Goal: Task Accomplishment & Management: Use online tool/utility

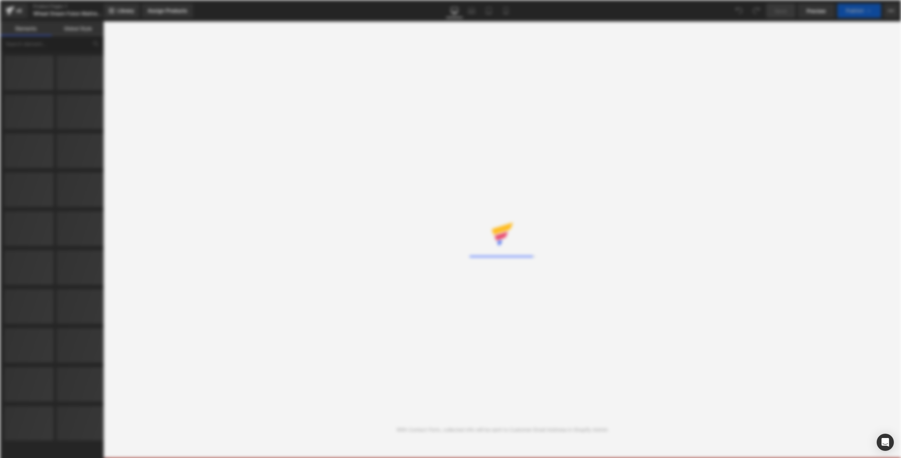
click at [580, 114] on div "Rendering Content" at bounding box center [450, 229] width 901 height 458
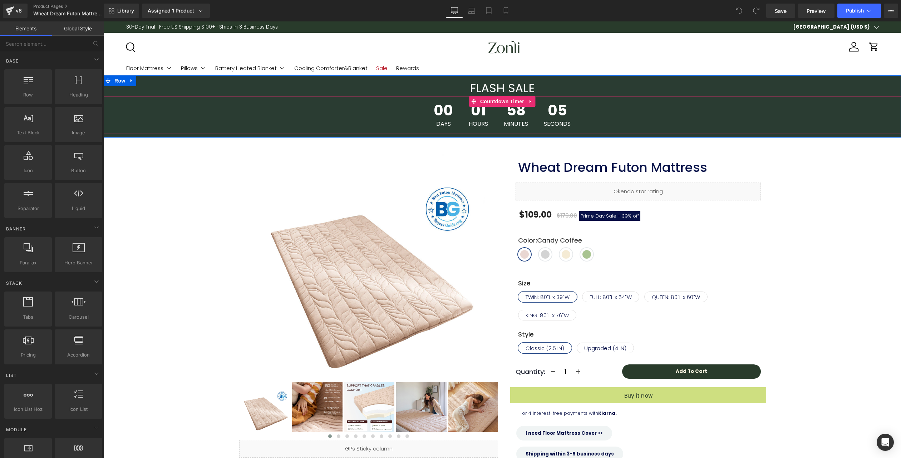
click at [496, 98] on span "Countdown Timer" at bounding box center [502, 101] width 48 height 11
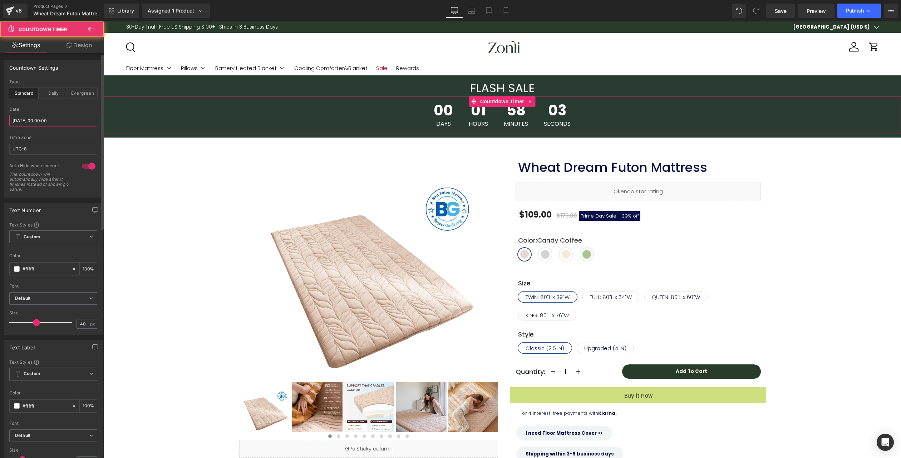
click at [45, 123] on input "2025/10/07 00:00:00" at bounding box center [53, 121] width 88 height 12
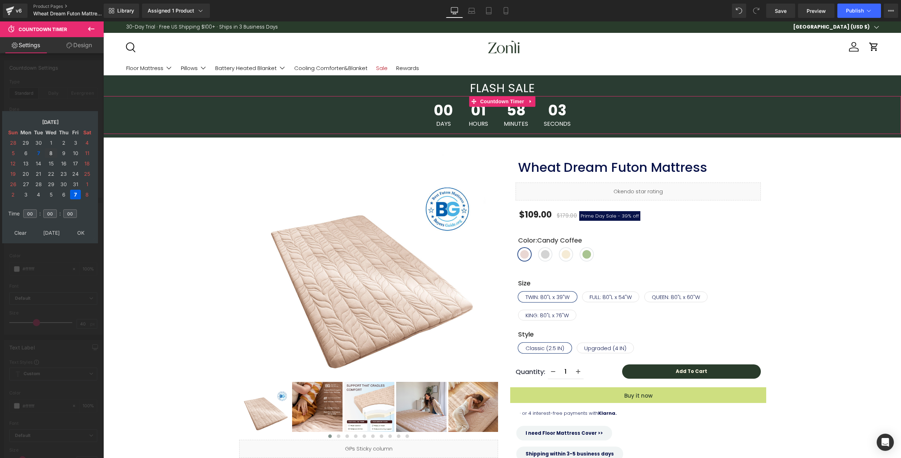
click at [52, 151] on td "8" at bounding box center [51, 153] width 13 height 10
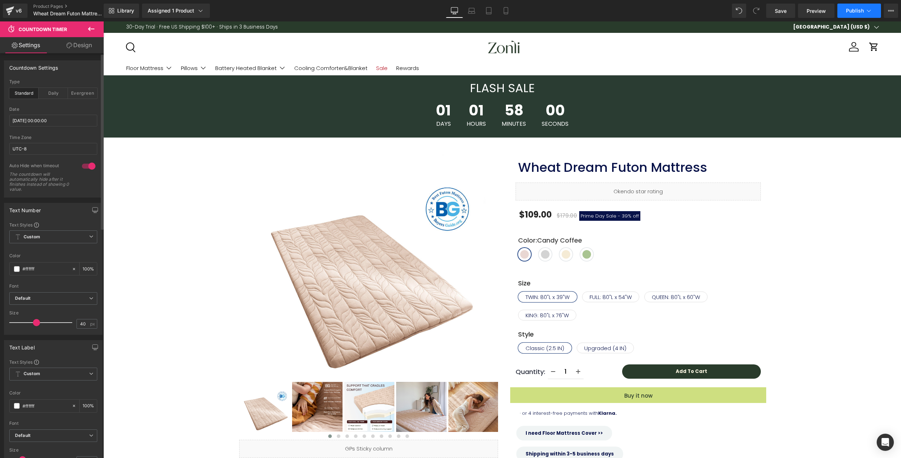
click at [847, 9] on span "Publish" at bounding box center [854, 11] width 18 height 6
click at [853, 12] on span "Publish" at bounding box center [854, 11] width 18 height 6
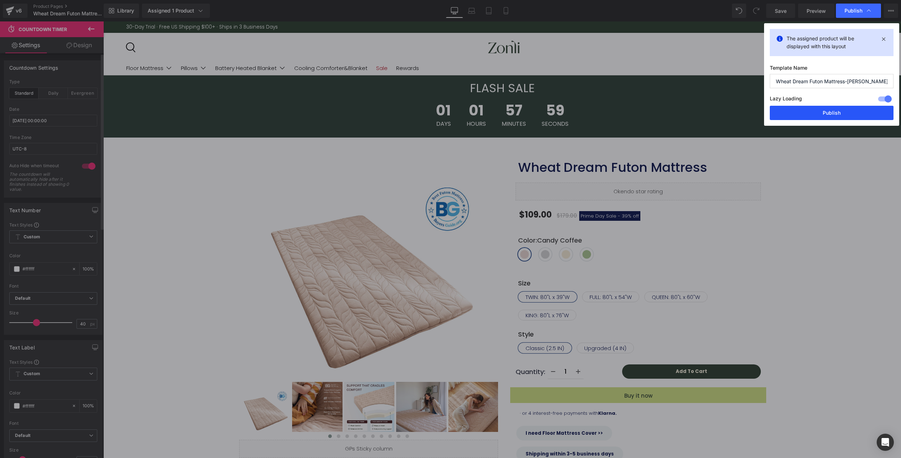
click at [835, 115] on button "Publish" at bounding box center [831, 113] width 124 height 14
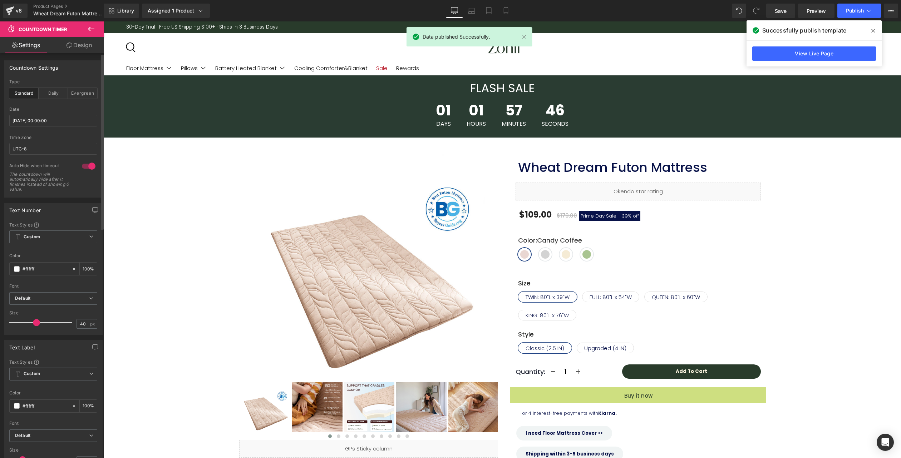
click at [871, 29] on icon at bounding box center [873, 31] width 4 height 6
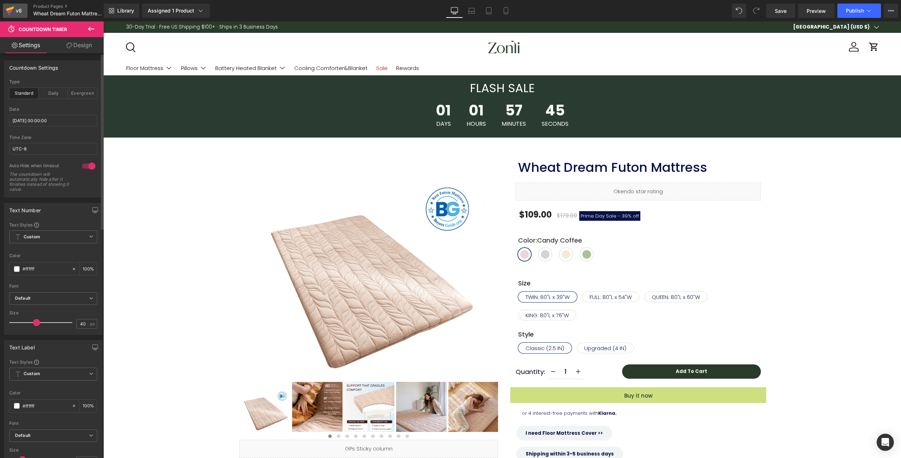
click at [20, 9] on div "v6" at bounding box center [18, 10] width 9 height 9
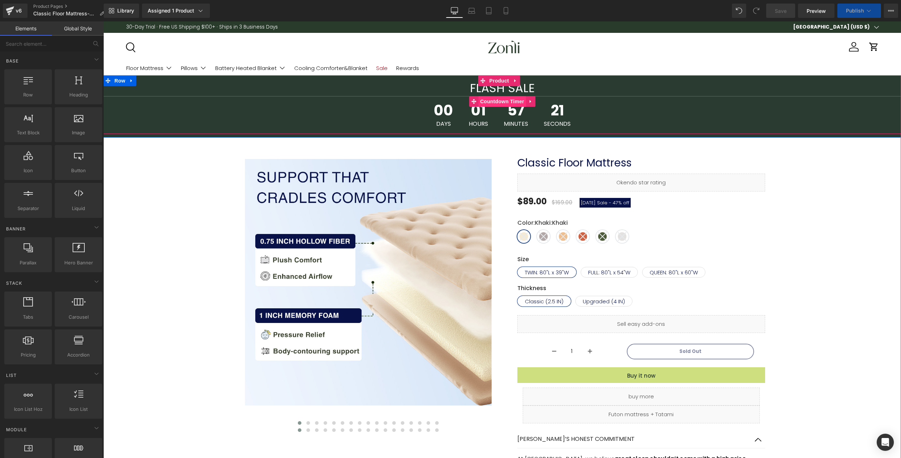
click at [496, 99] on span "Countdown Timer" at bounding box center [502, 101] width 48 height 11
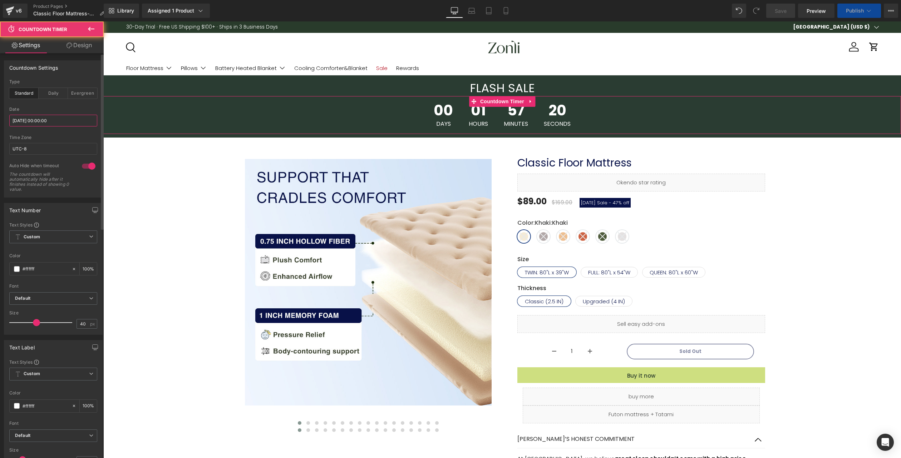
click at [38, 119] on input "2025/10/07 00:00:00" at bounding box center [53, 121] width 88 height 12
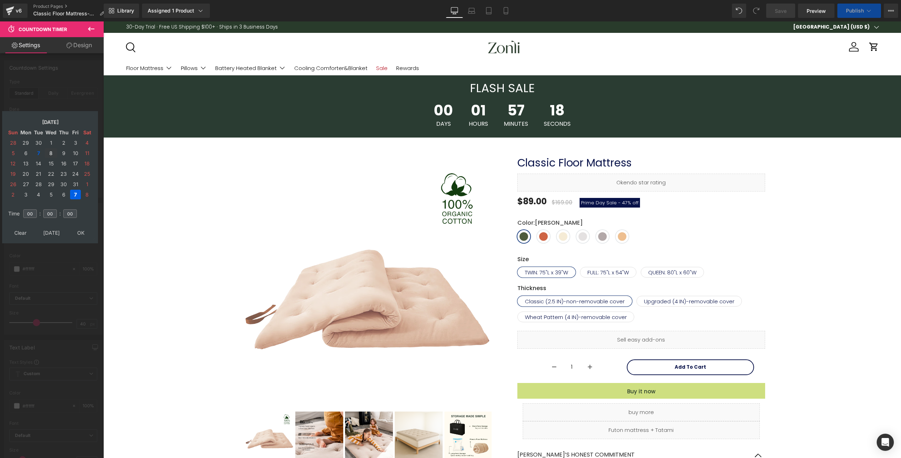
click at [49, 152] on td "8" at bounding box center [51, 153] width 13 height 10
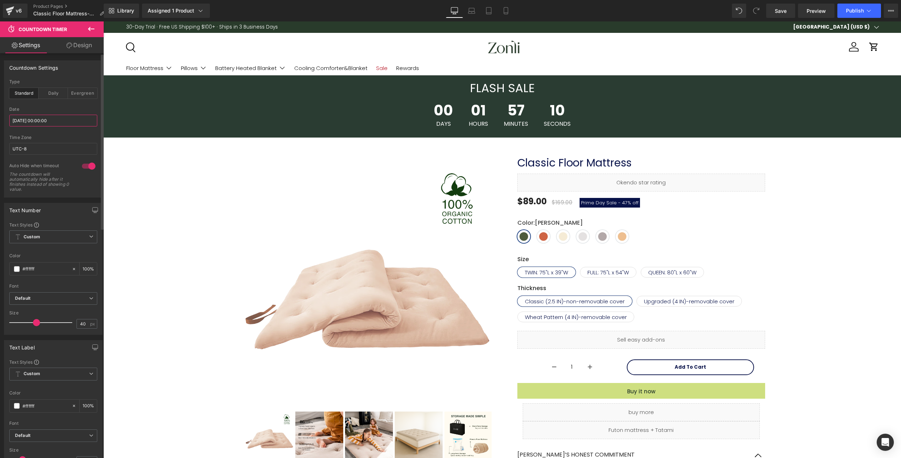
click at [49, 118] on input "2025/10/07 00:00:00" at bounding box center [53, 121] width 88 height 12
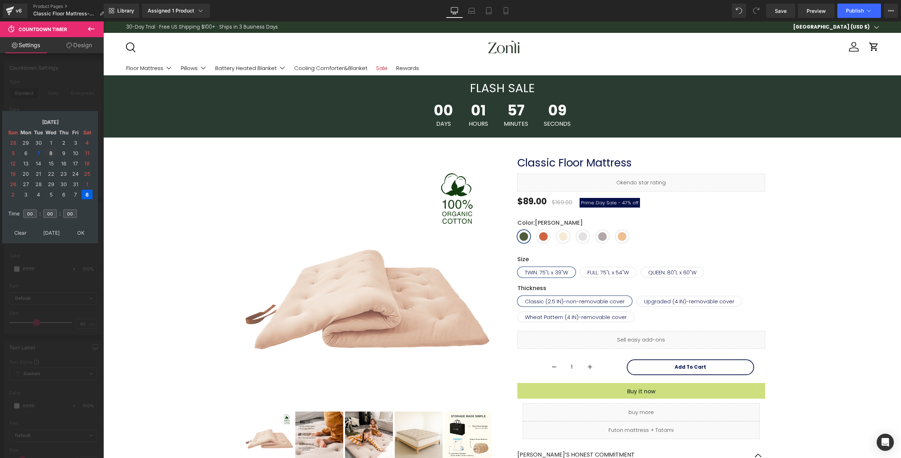
click at [50, 153] on td "8" at bounding box center [51, 153] width 13 height 10
click at [80, 228] on div "Font Default Poppins PT Serif Agbalumo Akaya Kanadaka Alata Azeret Mono Default…" at bounding box center [53, 257] width 88 height 70
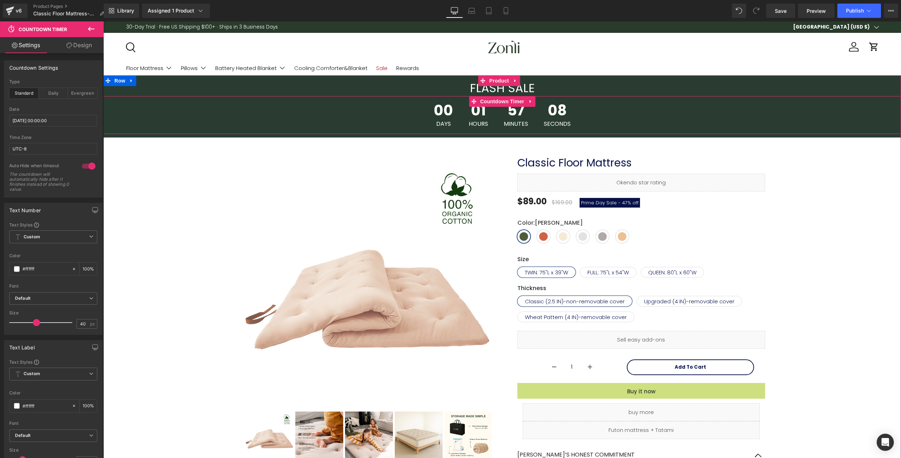
click at [446, 113] on span "00" at bounding box center [442, 112] width 19 height 18
click at [483, 100] on span "Countdown Timer" at bounding box center [502, 101] width 48 height 11
click at [55, 112] on div "Date 2025/10/07 00:00:00" at bounding box center [53, 121] width 88 height 28
click at [64, 119] on input "2025/10/07 00:00:00" at bounding box center [53, 121] width 88 height 12
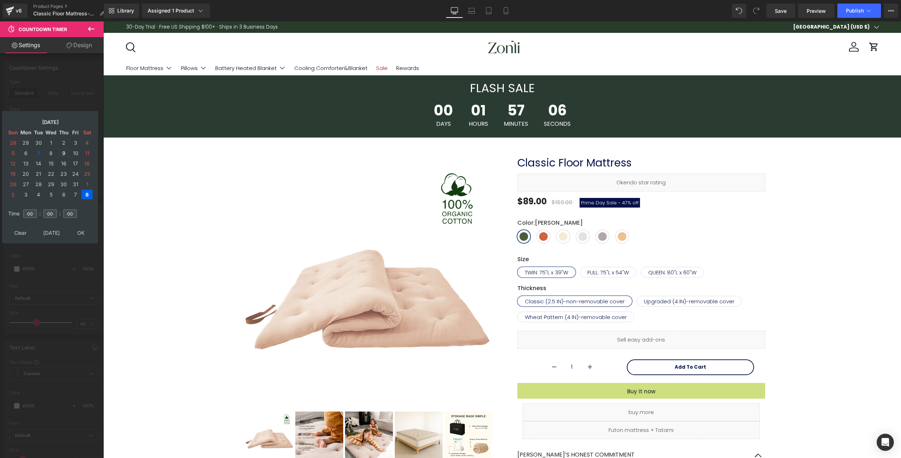
click at [65, 156] on td "9" at bounding box center [63, 153] width 11 height 10
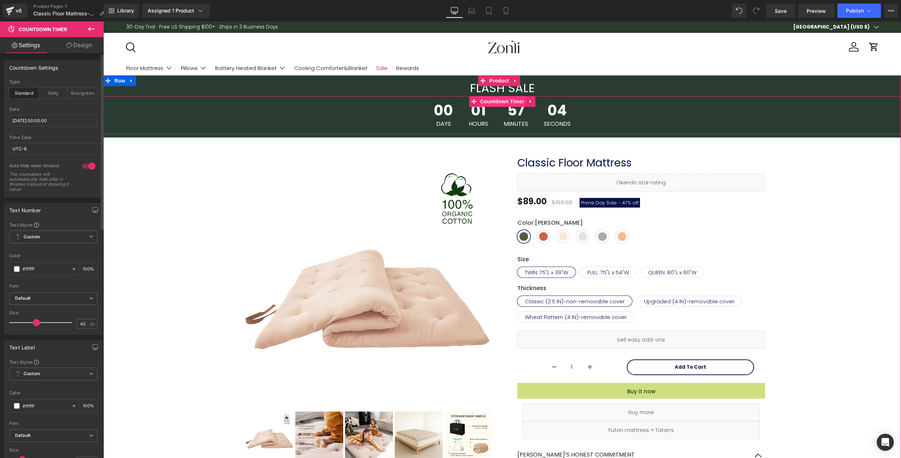
click at [478, 103] on span "Countdown Timer" at bounding box center [502, 101] width 48 height 11
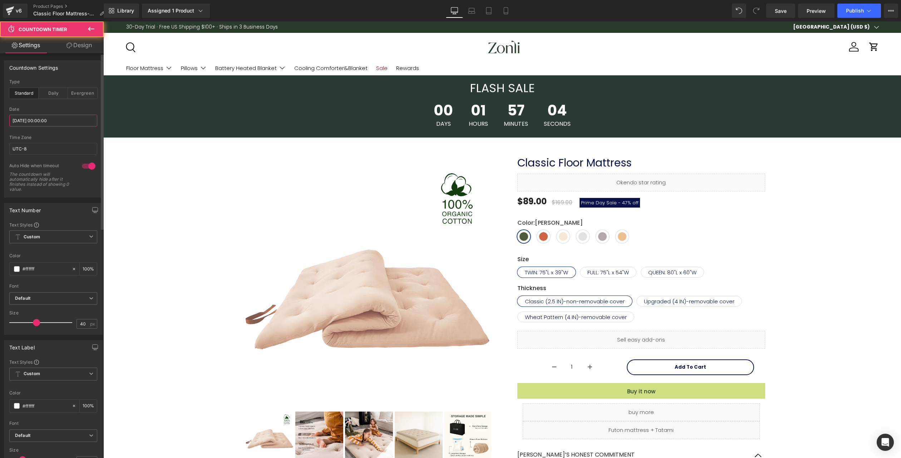
click at [69, 118] on input "2025/10/07 00:00:00" at bounding box center [53, 121] width 88 height 12
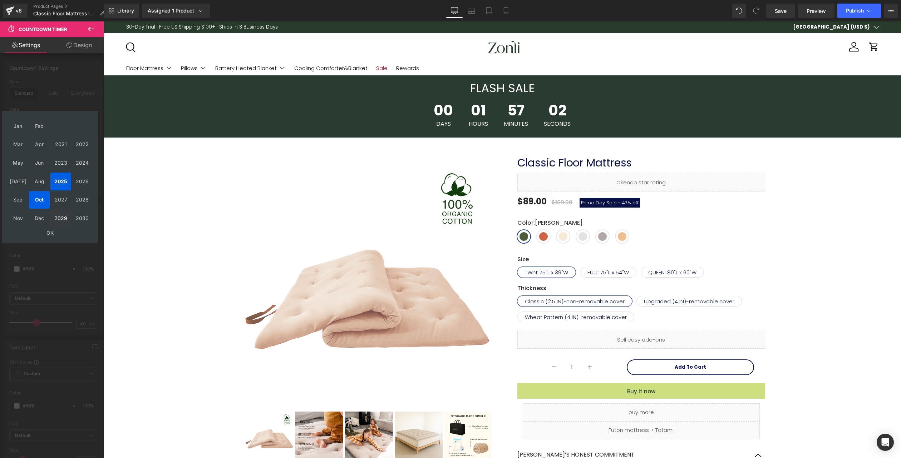
click at [50, 225] on td "2029" at bounding box center [60, 218] width 21 height 18
click at [61, 166] on td "2023" at bounding box center [60, 163] width 21 height 18
click at [62, 189] on td "2025" at bounding box center [60, 182] width 21 height 18
click at [52, 233] on td "OK" at bounding box center [50, 233] width 85 height 10
click at [64, 152] on td "9" at bounding box center [63, 153] width 11 height 10
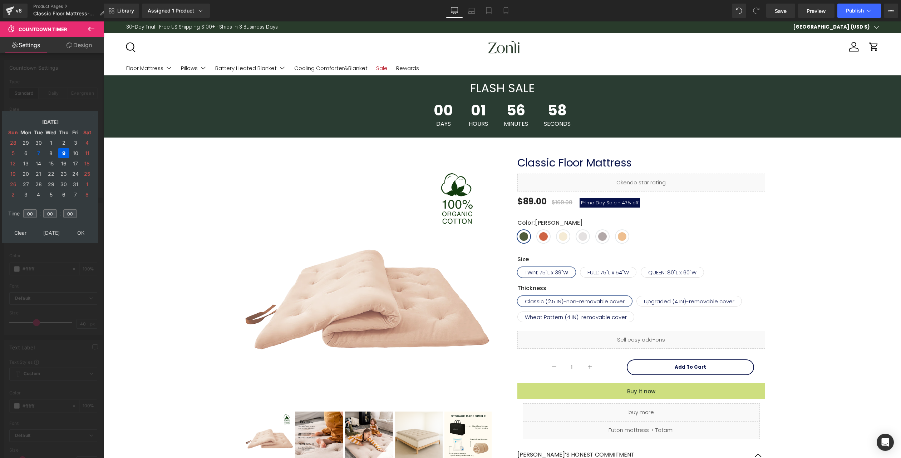
click at [79, 235] on span "Custom Setup Global Style" at bounding box center [53, 236] width 88 height 13
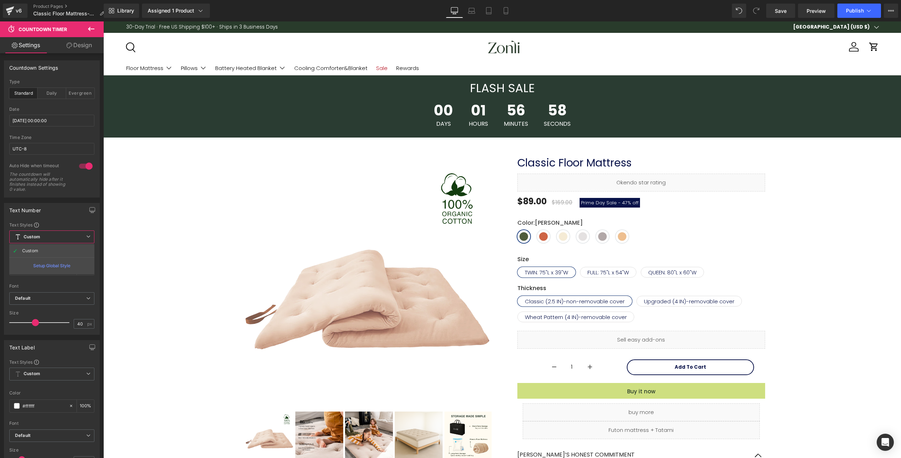
click at [497, 103] on span "Countdown Timer" at bounding box center [502, 101] width 38 height 9
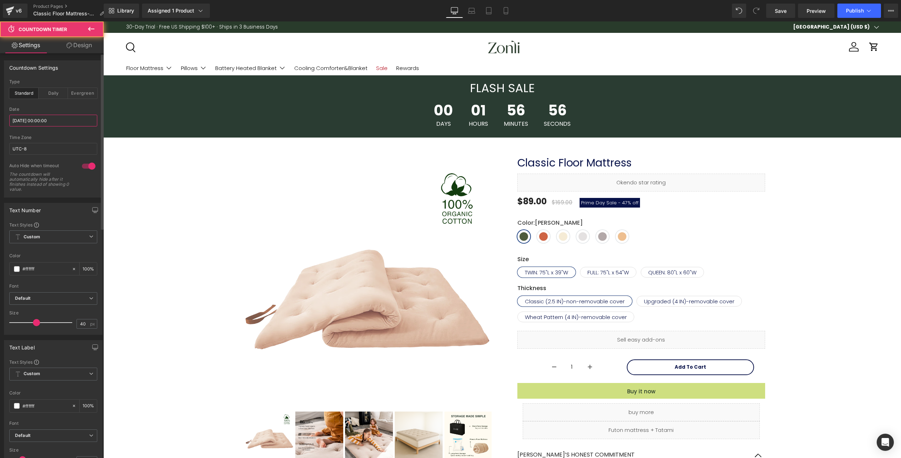
click at [51, 126] on input "2025/10/07 00:00:00" at bounding box center [53, 121] width 88 height 12
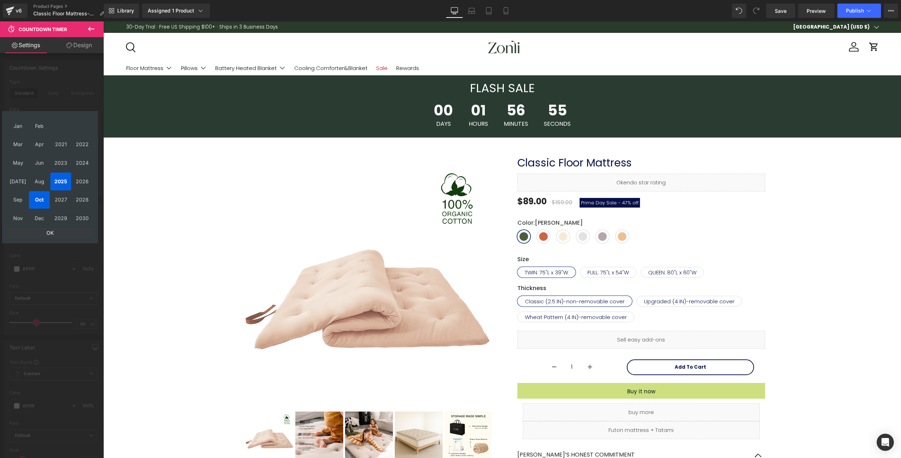
click at [46, 229] on td "OK" at bounding box center [50, 233] width 85 height 10
click at [78, 155] on td "10" at bounding box center [75, 153] width 11 height 10
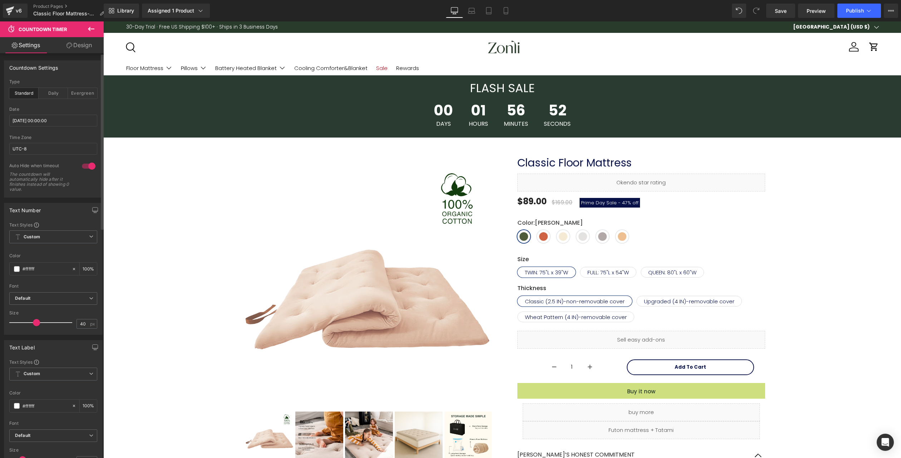
click at [564, 109] on span "52" at bounding box center [557, 112] width 27 height 18
click at [15, 11] on div "v6" at bounding box center [18, 10] width 9 height 9
click at [491, 31] on div "30-Day Trial · Free US Shipping $100+ · Ships in 3 Business Days" at bounding box center [457, 26] width 663 height 11
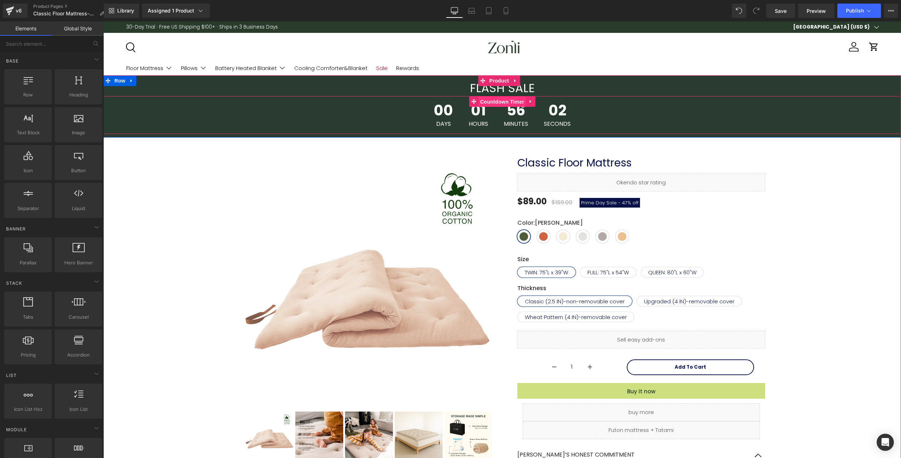
click at [487, 103] on span "Countdown Timer" at bounding box center [502, 101] width 48 height 11
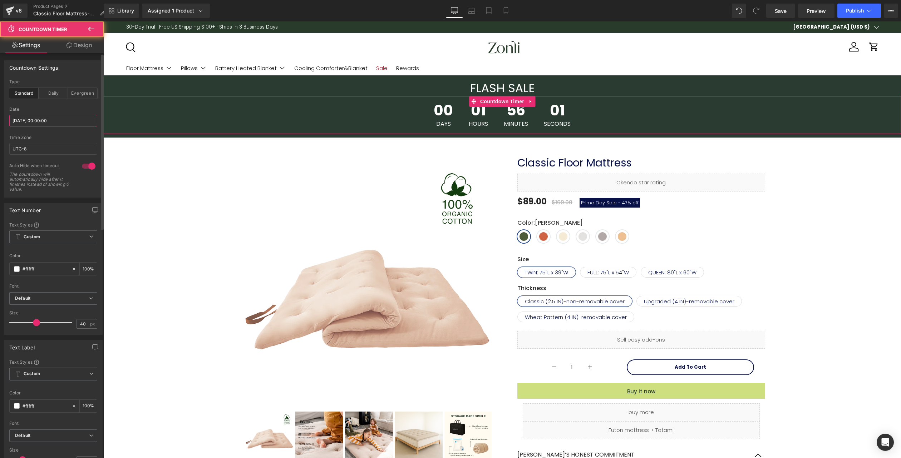
click at [54, 120] on input "2025/10/07 00:00:00" at bounding box center [53, 121] width 88 height 12
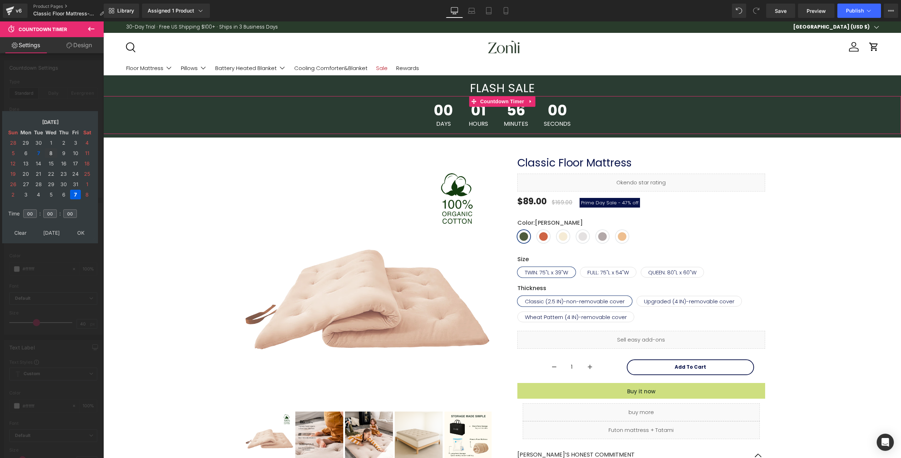
drag, startPoint x: 49, startPoint y: 151, endPoint x: 53, endPoint y: 162, distance: 11.2
click at [49, 151] on td "8" at bounding box center [51, 153] width 13 height 10
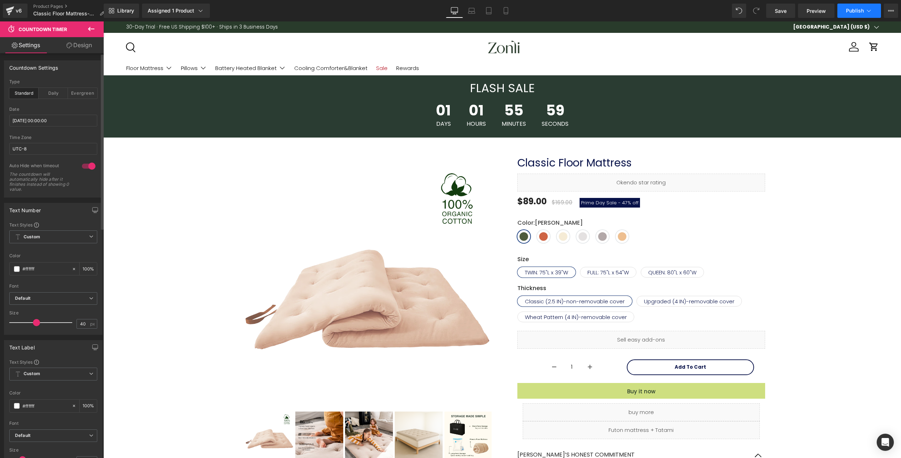
click at [864, 11] on button "Publish" at bounding box center [859, 11] width 44 height 14
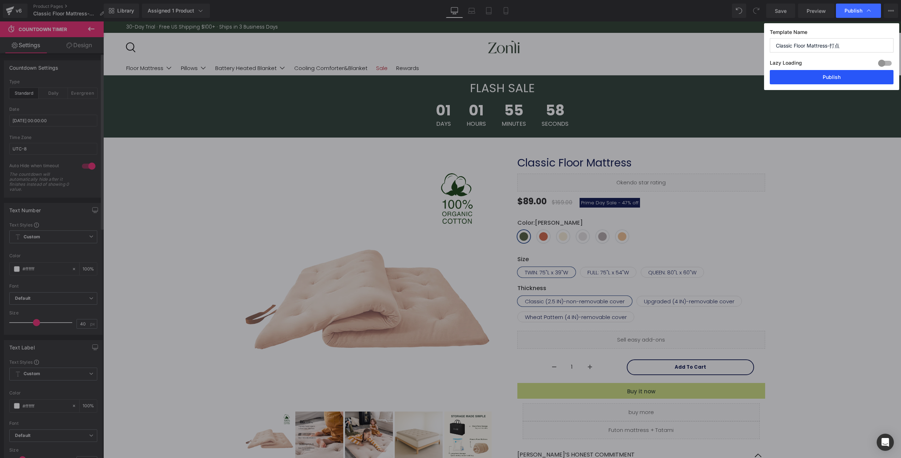
click at [854, 82] on button "Publish" at bounding box center [831, 77] width 124 height 14
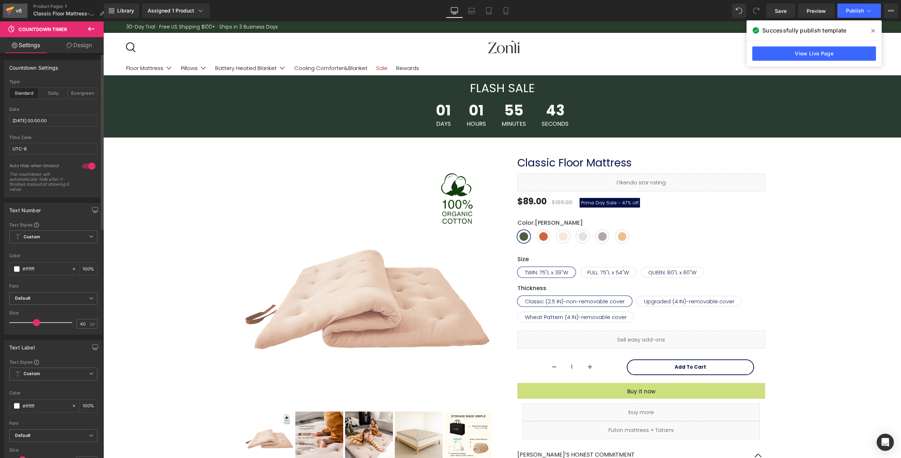
click at [11, 7] on icon at bounding box center [10, 11] width 9 height 18
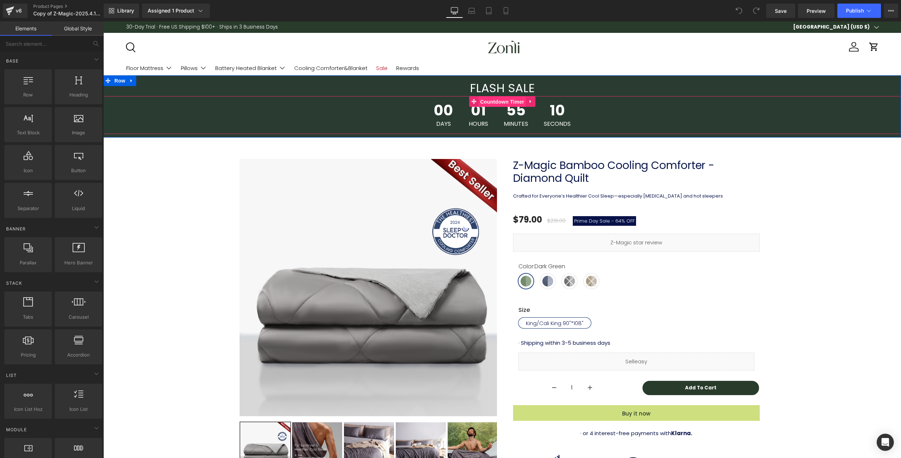
click at [504, 103] on span "Countdown Timer" at bounding box center [502, 101] width 48 height 11
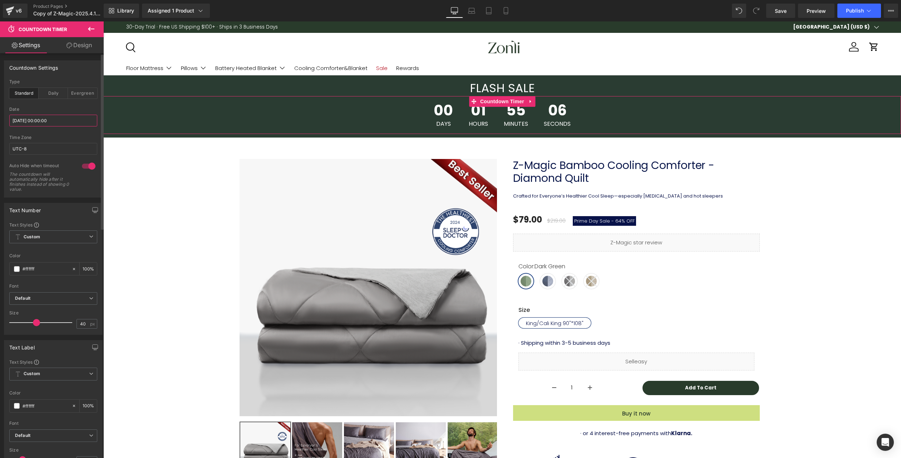
click at [74, 123] on input "2025/10/07 00:00:00" at bounding box center [53, 121] width 88 height 12
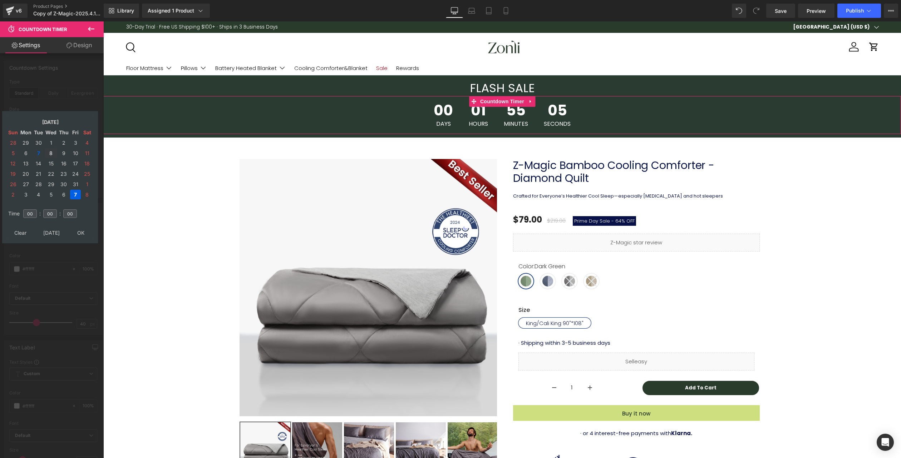
click at [49, 155] on td "8" at bounding box center [51, 153] width 13 height 10
click at [79, 229] on div "Font Default Poppins PT Serif Agbalumo Akaya Kanadaka Alata Azeret Mono Default…" at bounding box center [53, 257] width 88 height 70
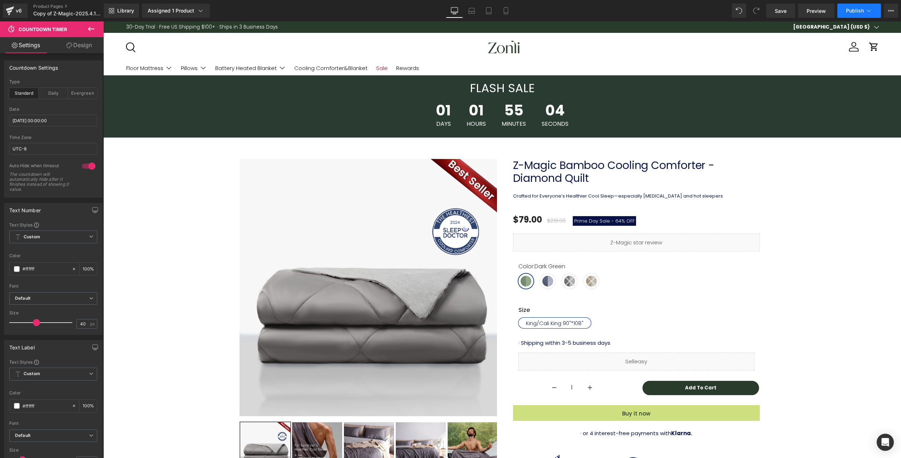
click at [861, 18] on button "Publish" at bounding box center [859, 11] width 44 height 14
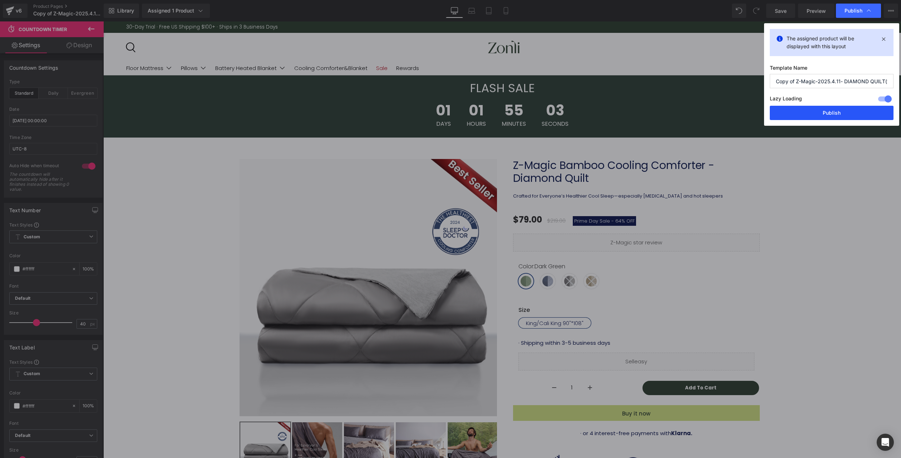
click at [842, 112] on button "Publish" at bounding box center [831, 113] width 124 height 14
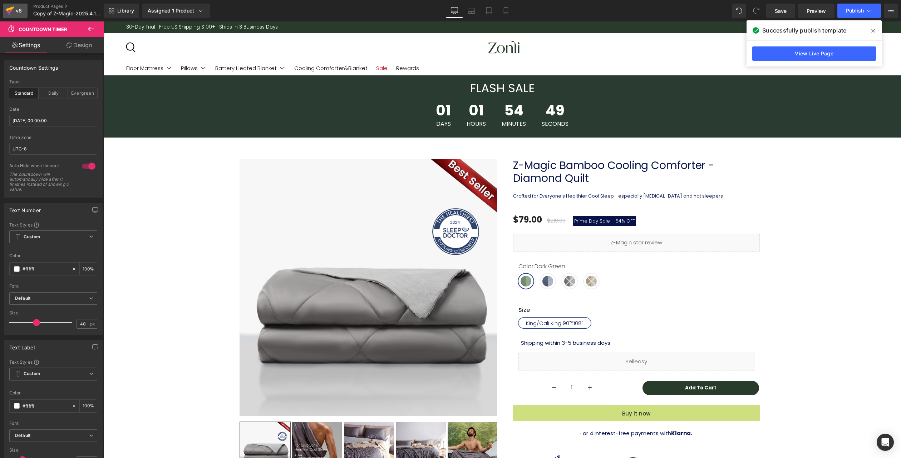
click at [9, 12] on icon at bounding box center [9, 11] width 5 height 3
